Goal: Transaction & Acquisition: Download file/media

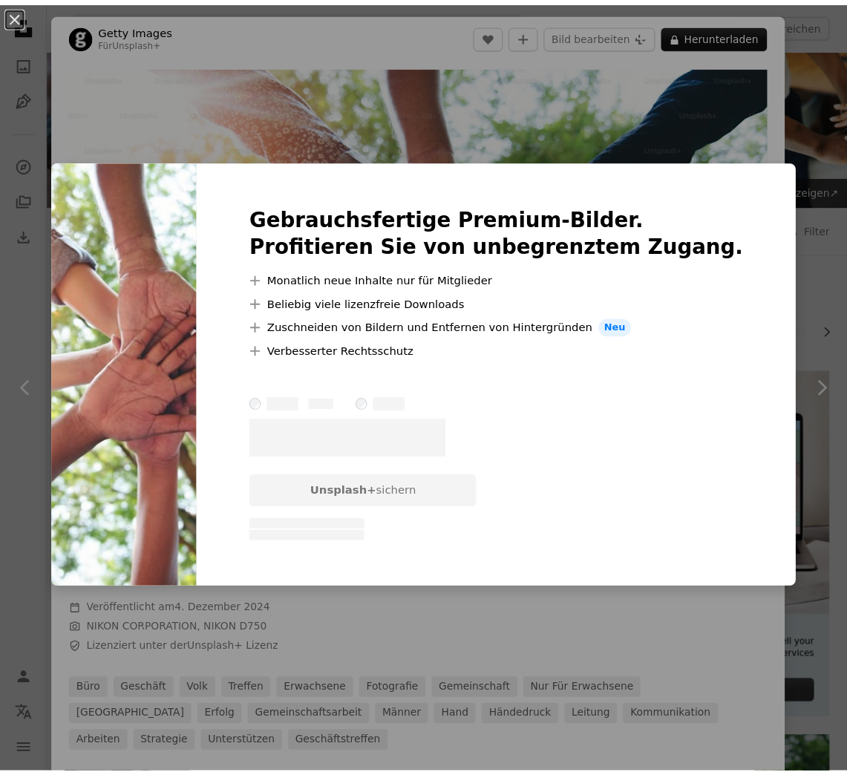
scroll to position [1411, 0]
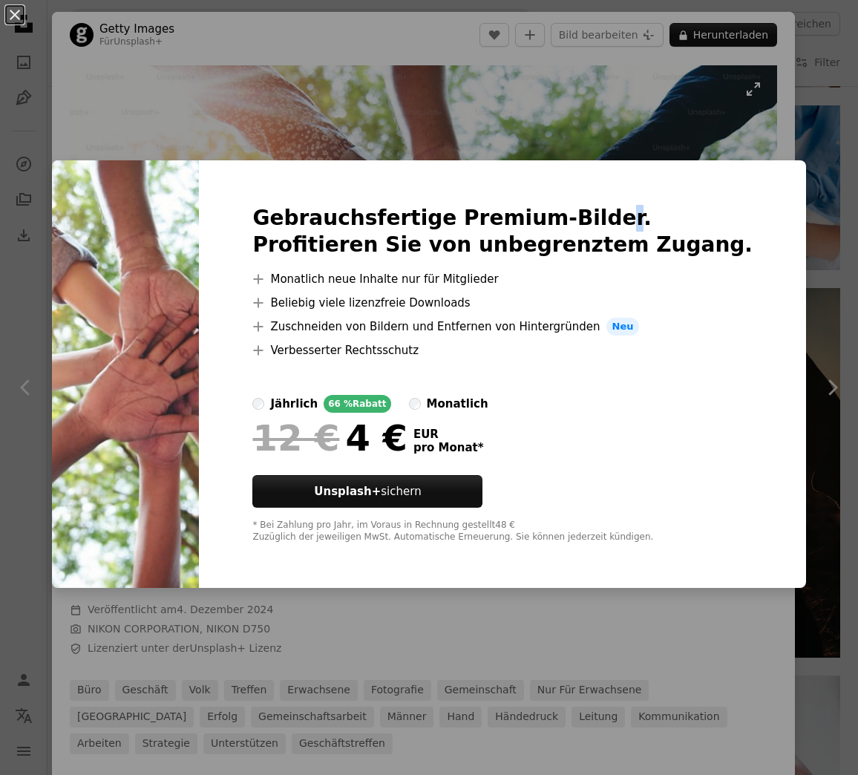
click at [648, 133] on div "An X shape Gebrauchsfertige Premium-Bilder. Profitieren Sie von unbegrenztem Zu…" at bounding box center [429, 387] width 858 height 775
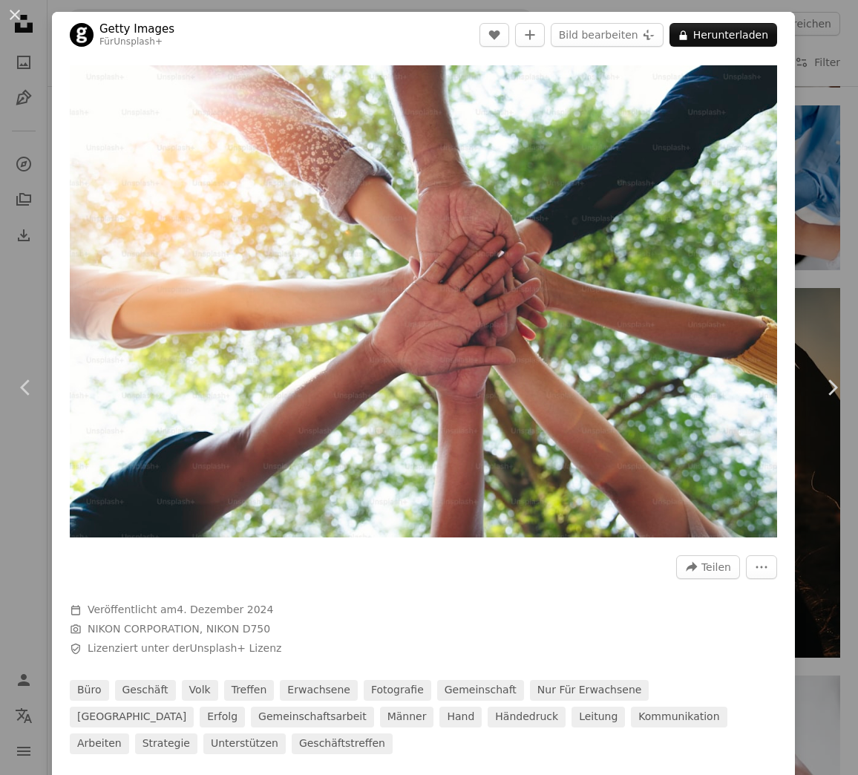
click at [799, 98] on div "An X shape Chevron left Chevron right Getty Images Für Unsplash+ A heart A plus…" at bounding box center [429, 387] width 858 height 775
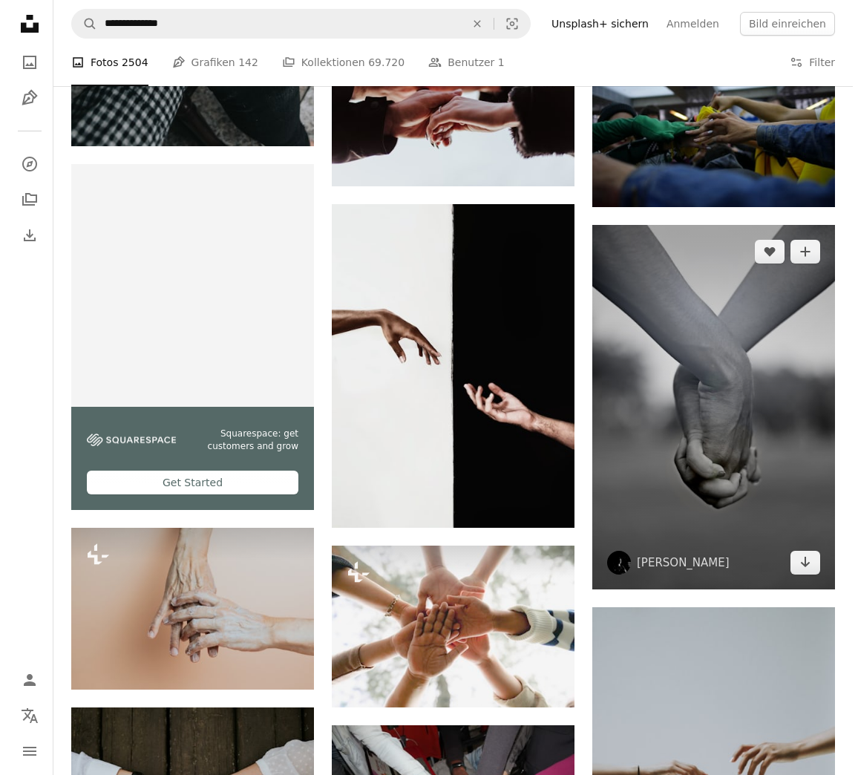
scroll to position [2599, 0]
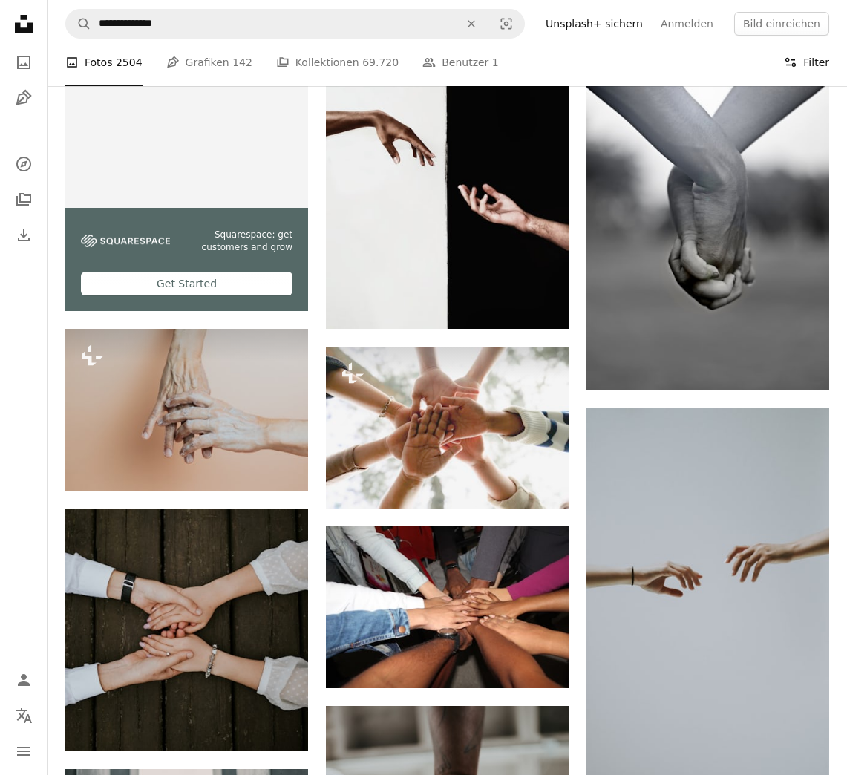
click at [801, 63] on button "Filters Filter" at bounding box center [806, 63] width 45 height 48
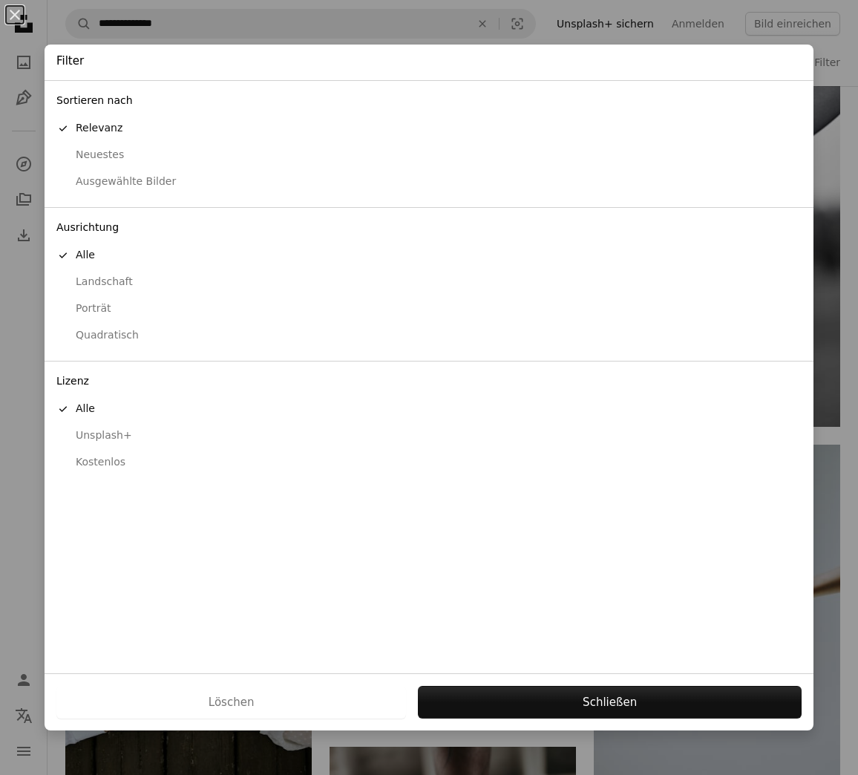
click at [86, 458] on div "Kostenlos" at bounding box center [429, 462] width 746 height 15
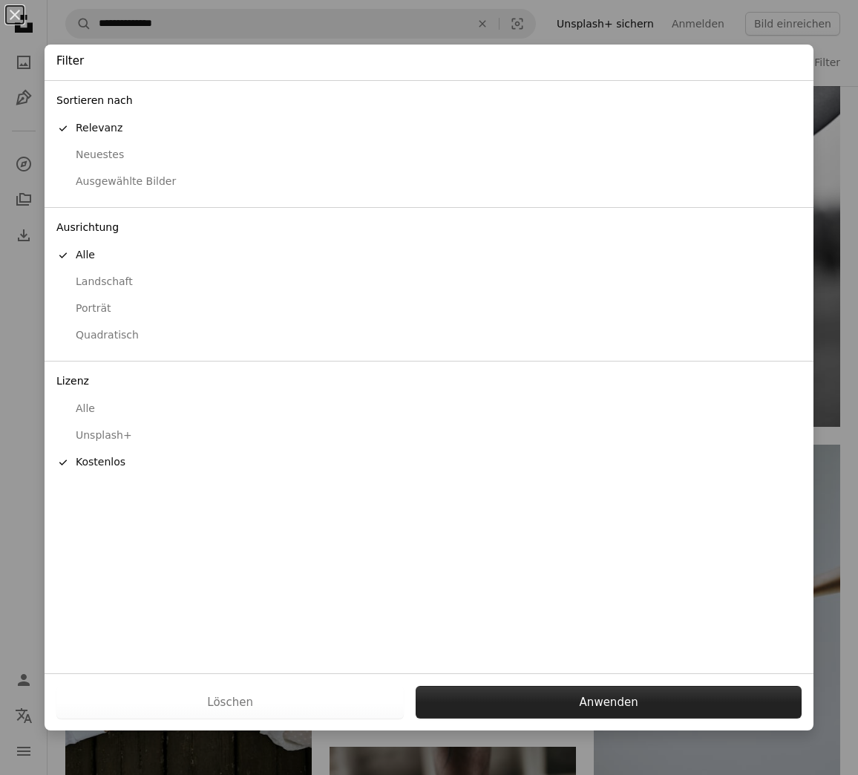
click at [570, 706] on button "Anwenden" at bounding box center [609, 702] width 386 height 33
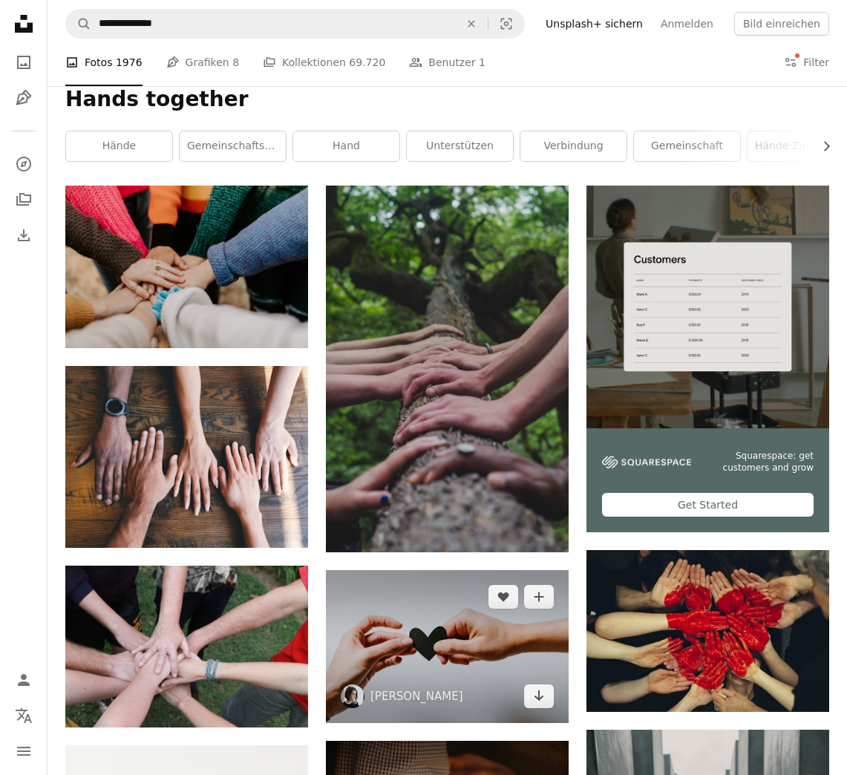
scroll to position [149, 0]
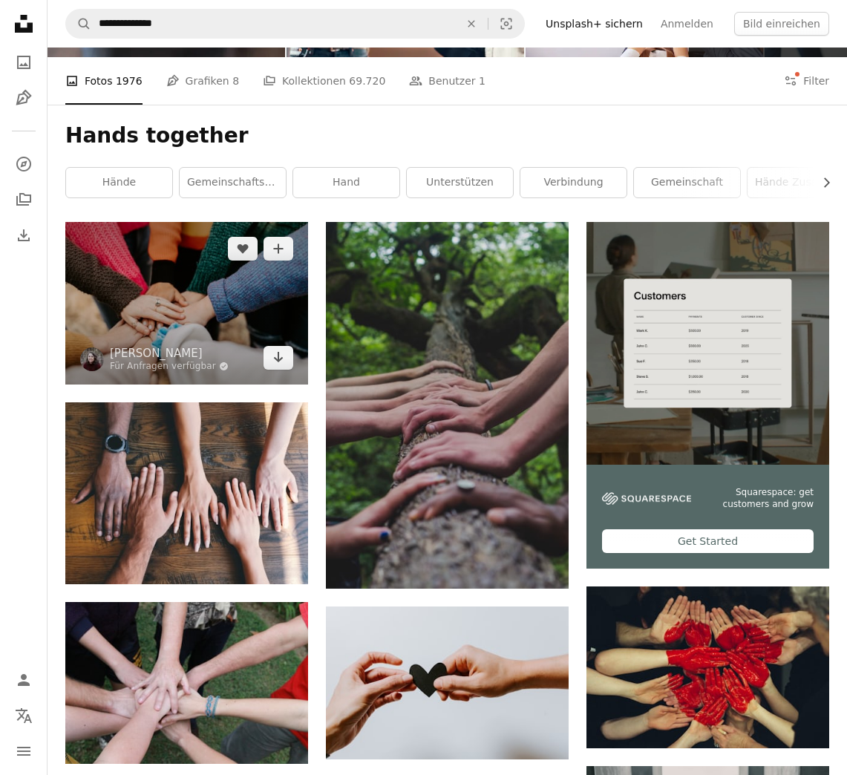
click at [219, 300] on img at bounding box center [186, 303] width 243 height 162
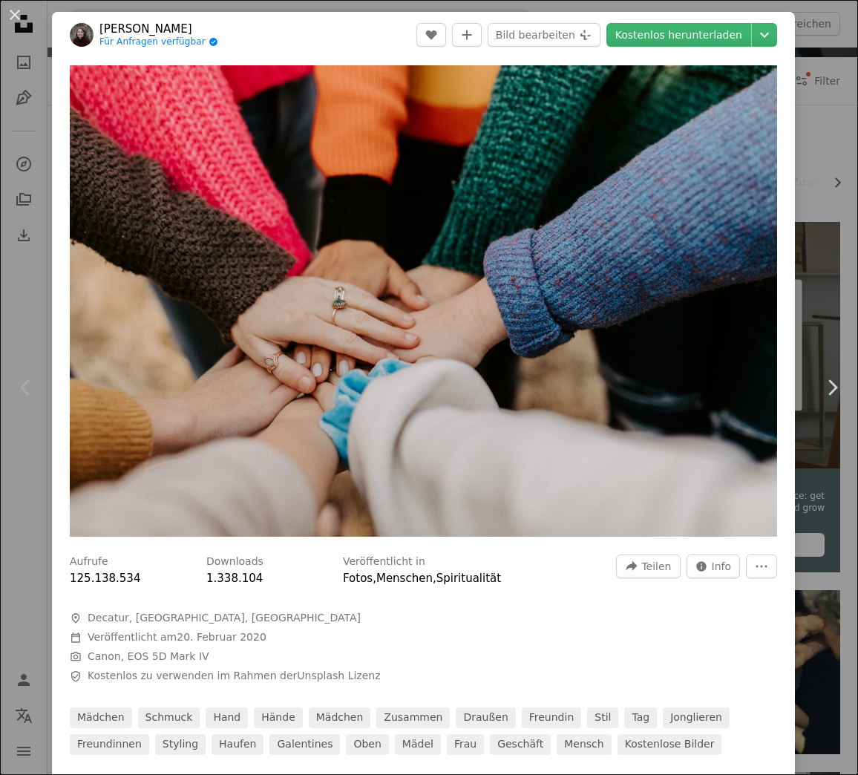
click at [815, 267] on div "An X shape Chevron left Chevron right Hannah Busing Für Anfragen verfügbar A ch…" at bounding box center [429, 387] width 858 height 775
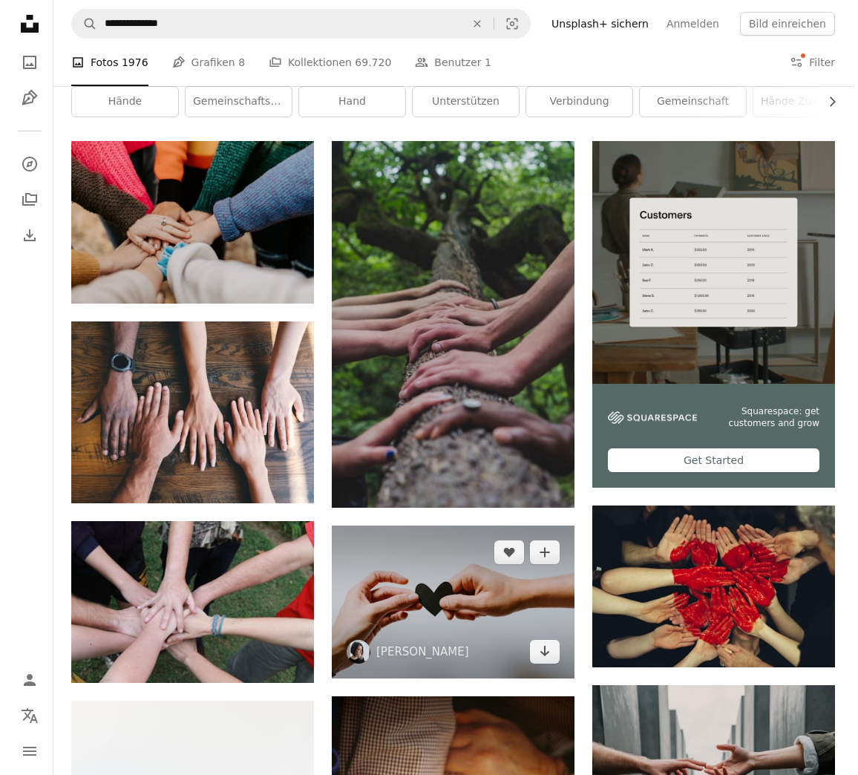
scroll to position [371, 0]
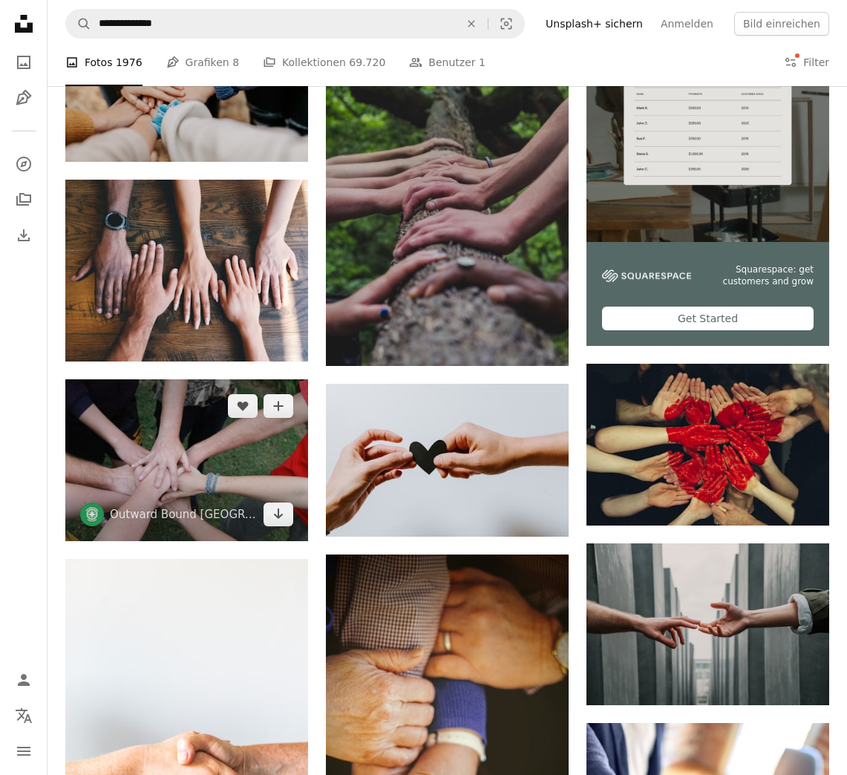
click at [193, 456] on img at bounding box center [186, 460] width 243 height 162
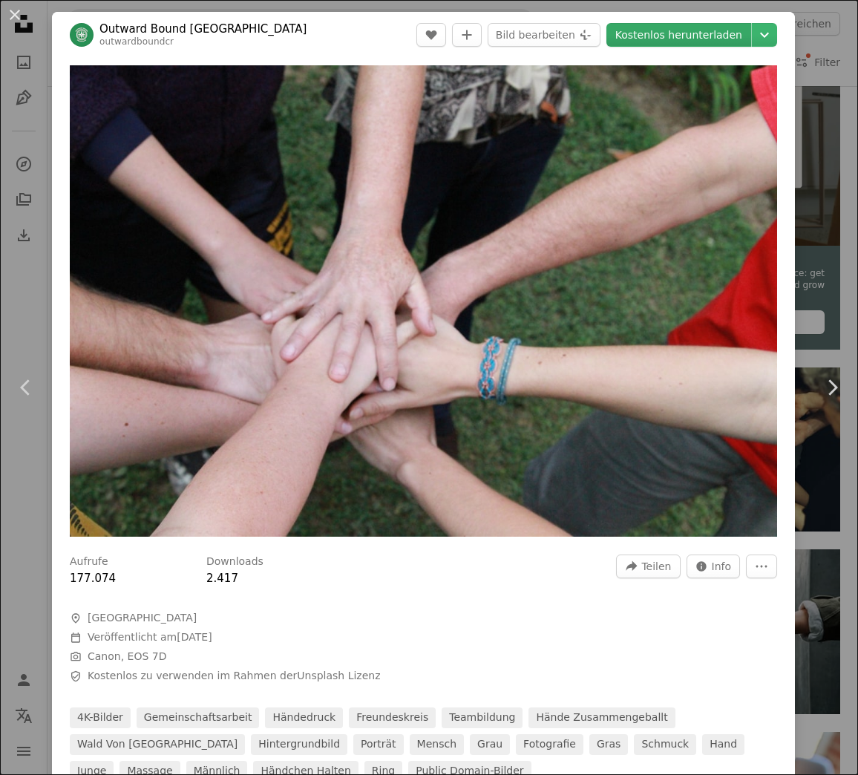
click at [674, 38] on link "Kostenlos herunterladen" at bounding box center [679, 35] width 145 height 24
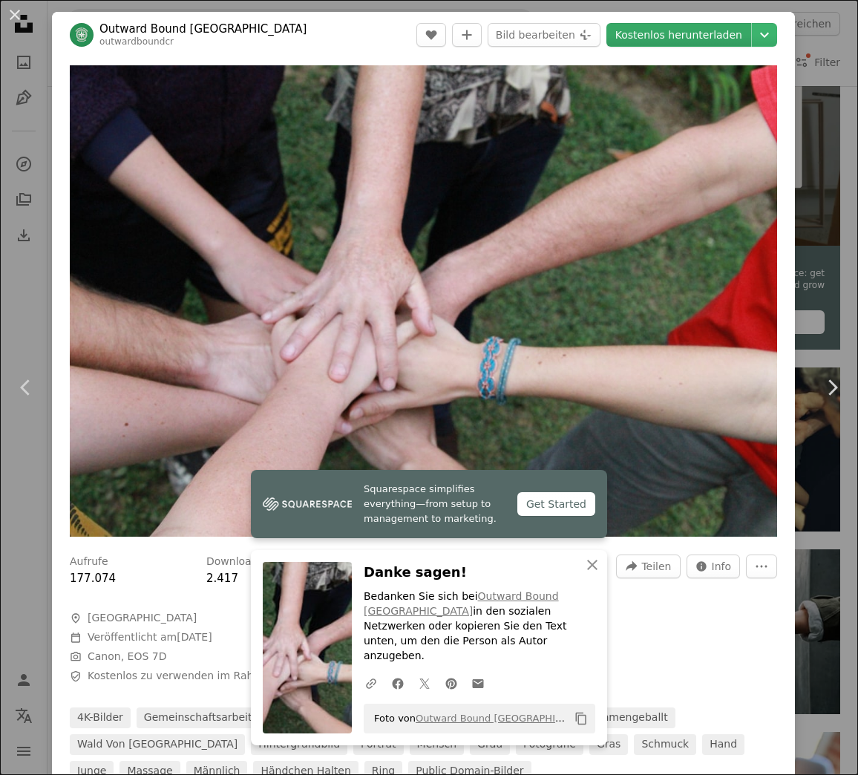
click at [714, 26] on link "Kostenlos herunterladen" at bounding box center [679, 35] width 145 height 24
click at [753, 30] on icon "Chevron down" at bounding box center [765, 35] width 24 height 18
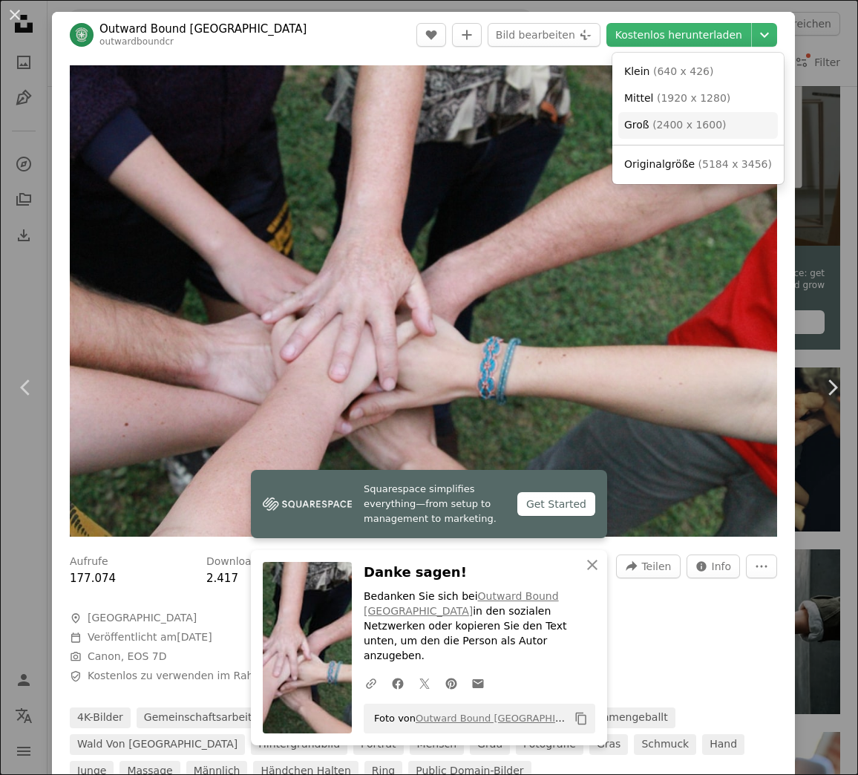
click at [706, 134] on link "Groß ( 2400 x 1600 )" at bounding box center [699, 125] width 160 height 27
